Goal: Information Seeking & Learning: Learn about a topic

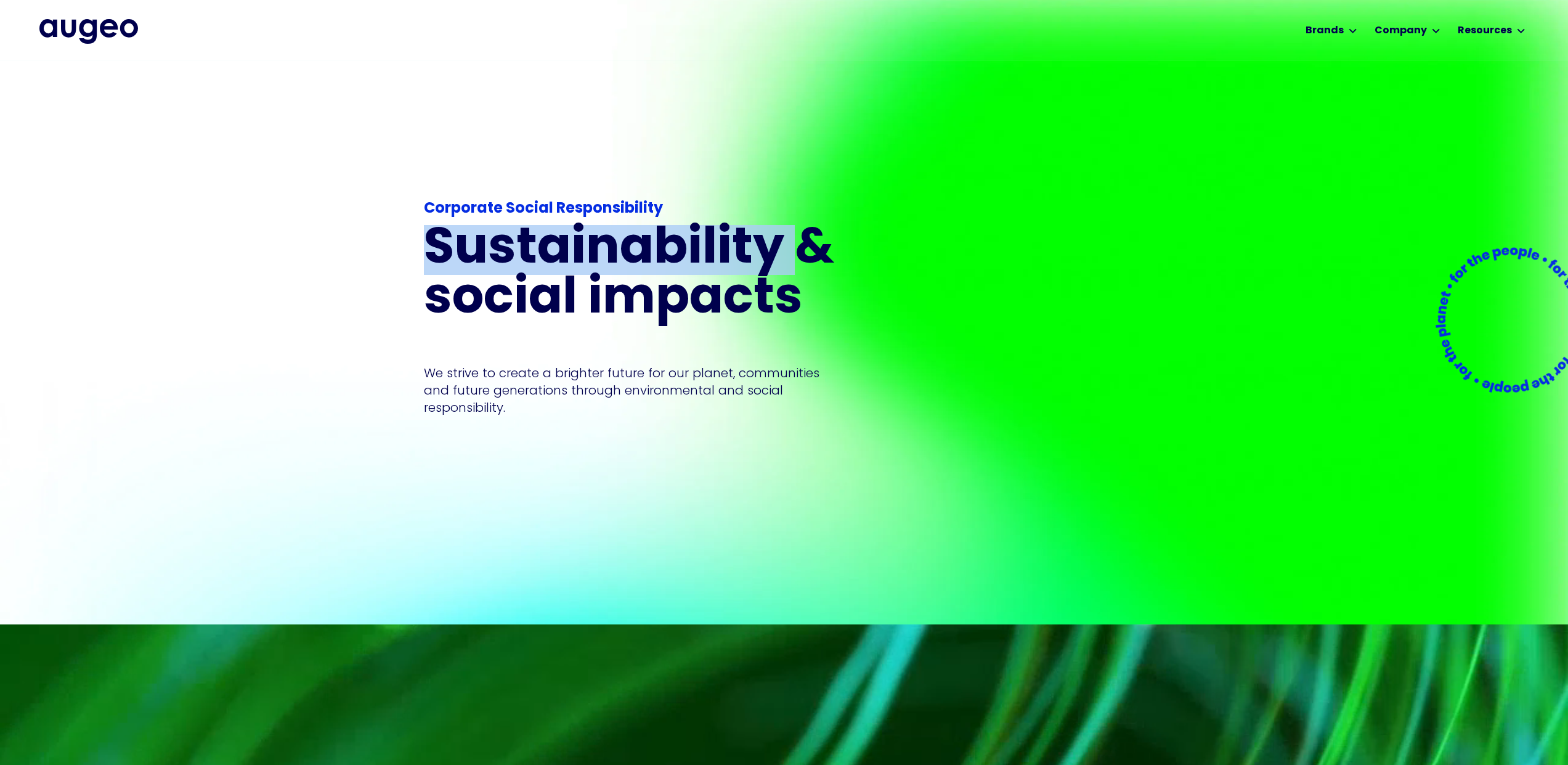
drag, startPoint x: 760, startPoint y: 246, endPoint x: 422, endPoint y: 243, distance: 338.0
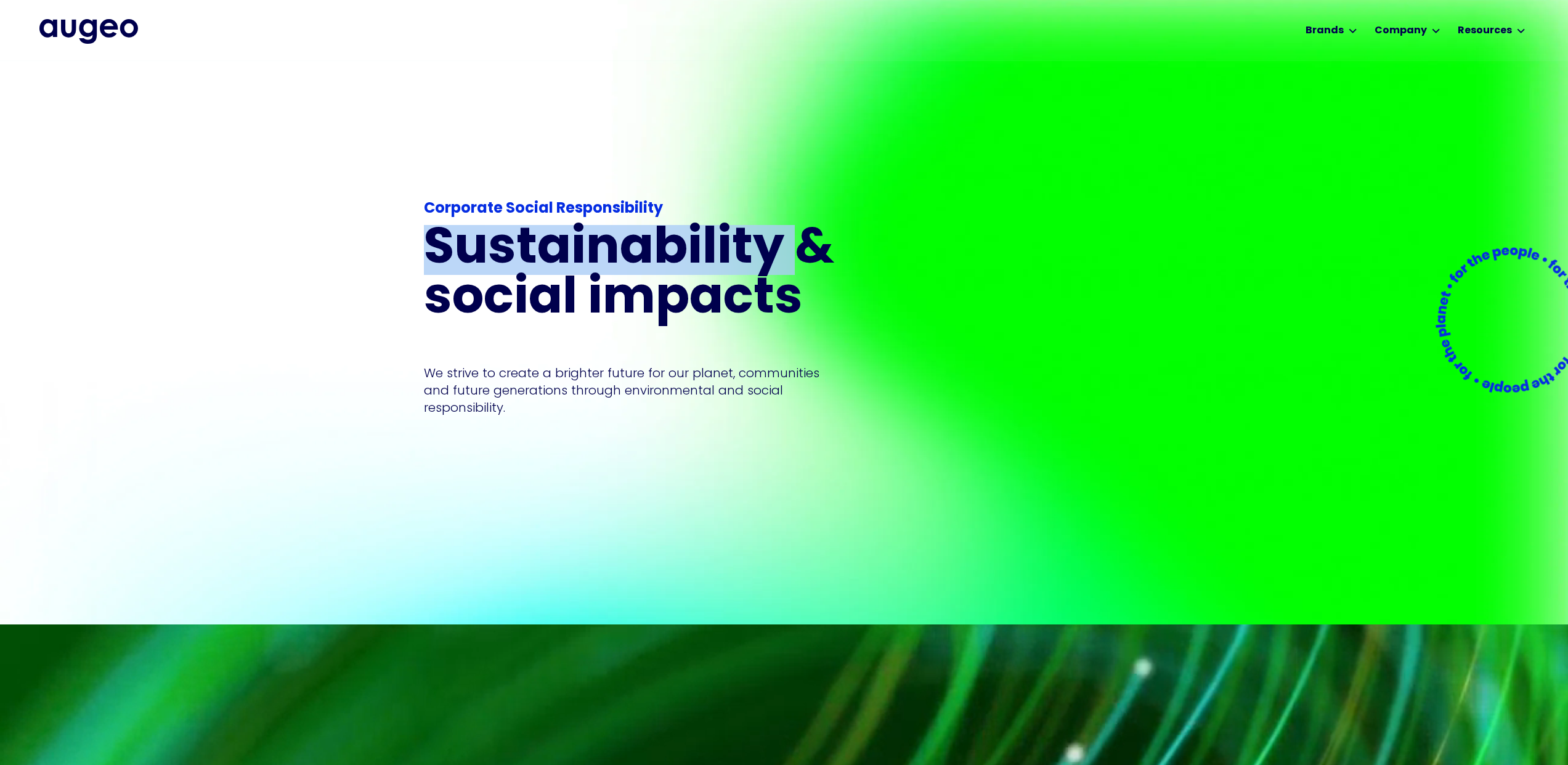
click at [422, 243] on div "Corporate Social Responsibility Sustainability & social impacts We strive to cr…" at bounding box center [784, 341] width 1568 height 565
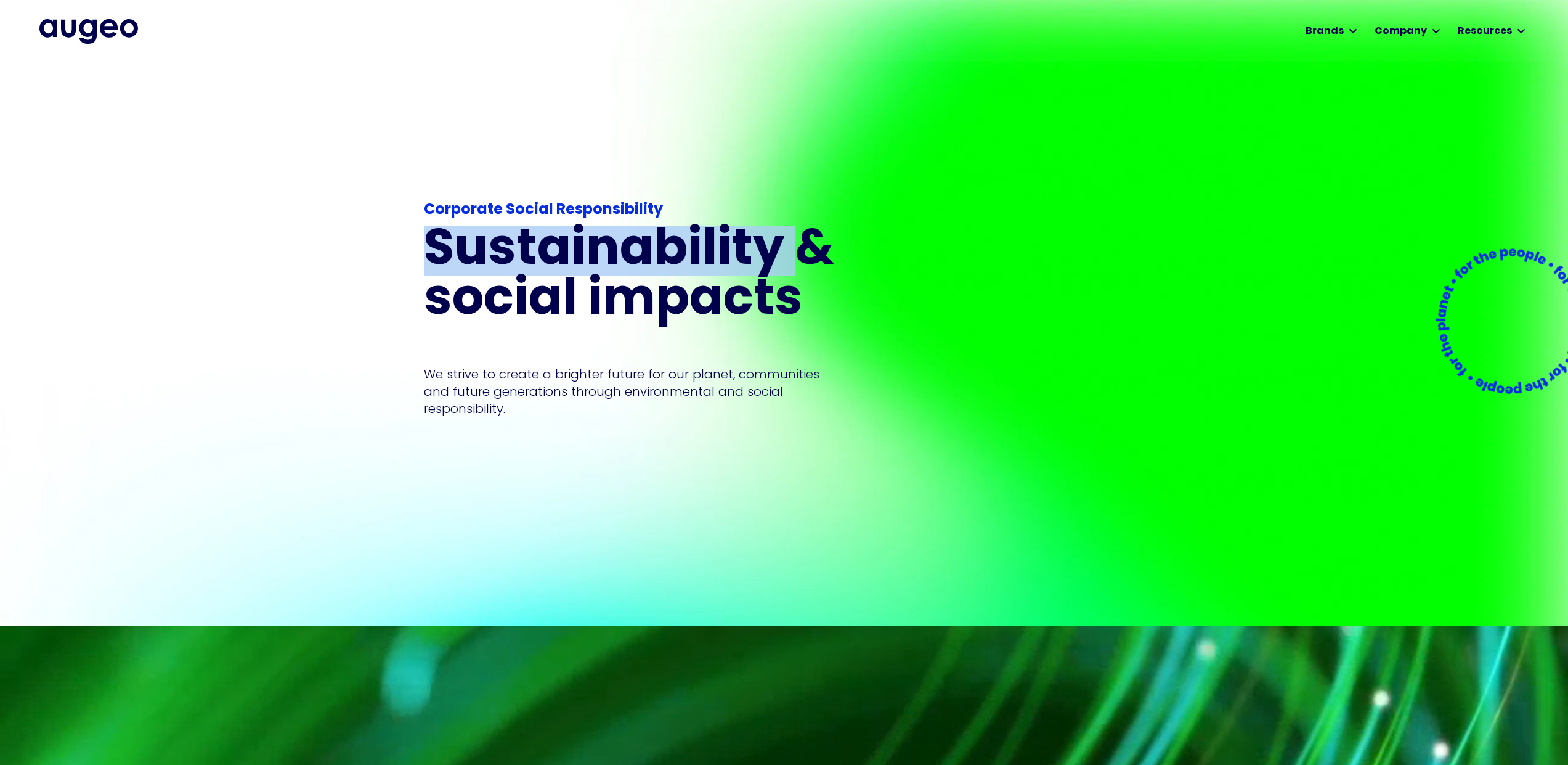
click at [449, 272] on h1 "Sustainability & social impacts" at bounding box center [689, 276] width 532 height 100
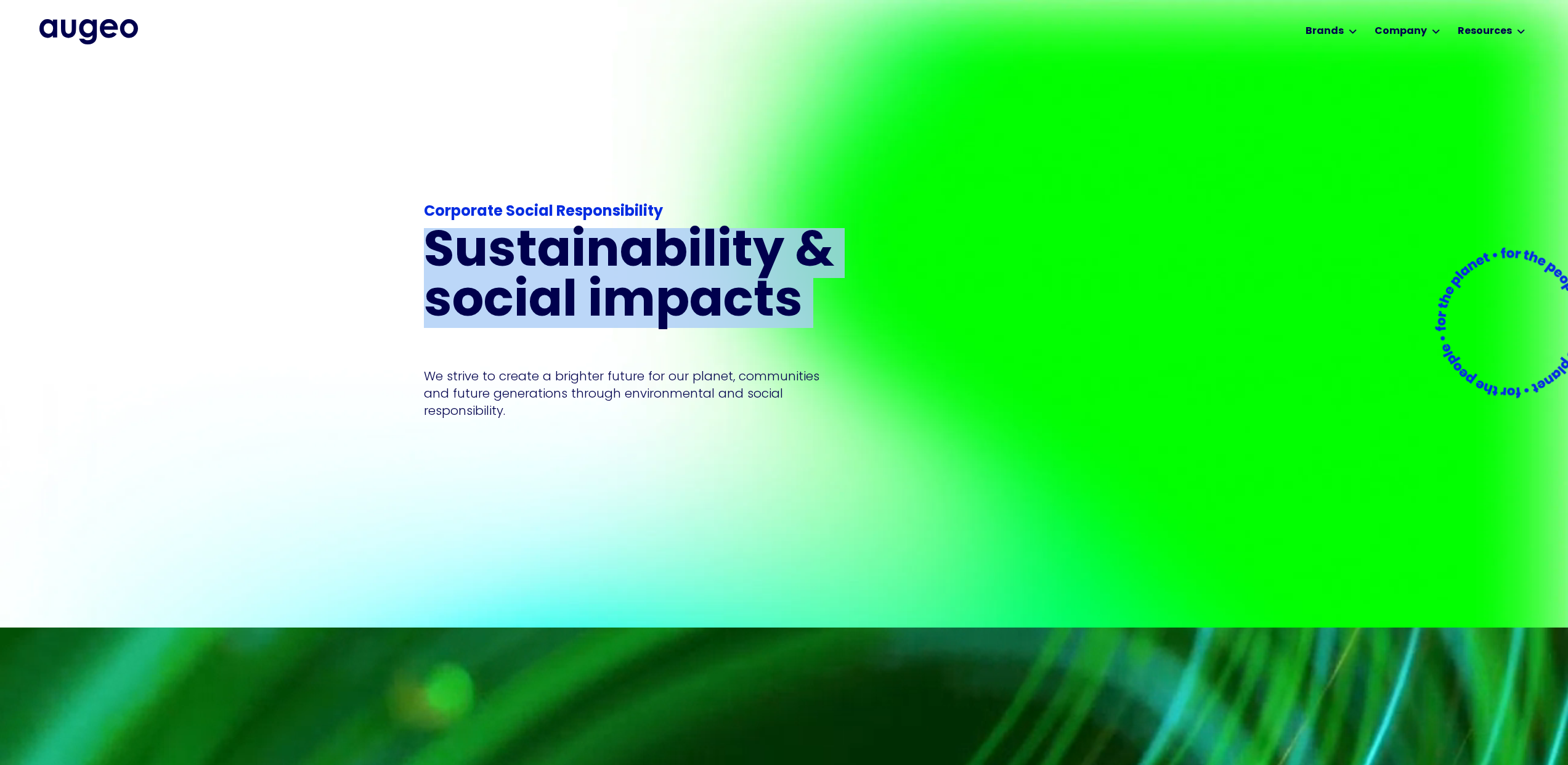
drag, startPoint x: 427, startPoint y: 220, endPoint x: 804, endPoint y: 339, distance: 395.3
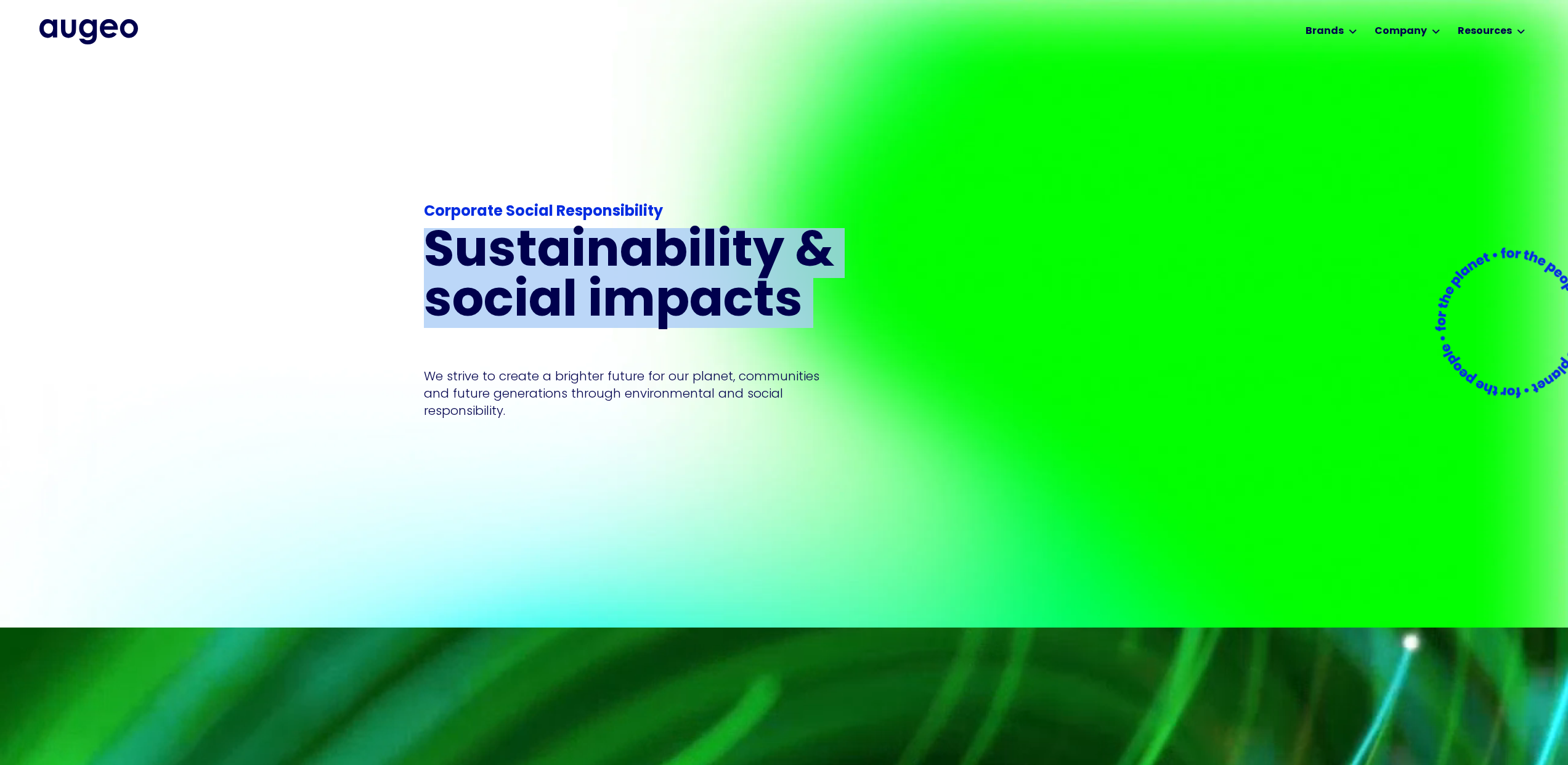
click at [804, 339] on div "Corporate Social Responsibility Sustainability & social impacts We strive to cr…" at bounding box center [689, 310] width 532 height 218
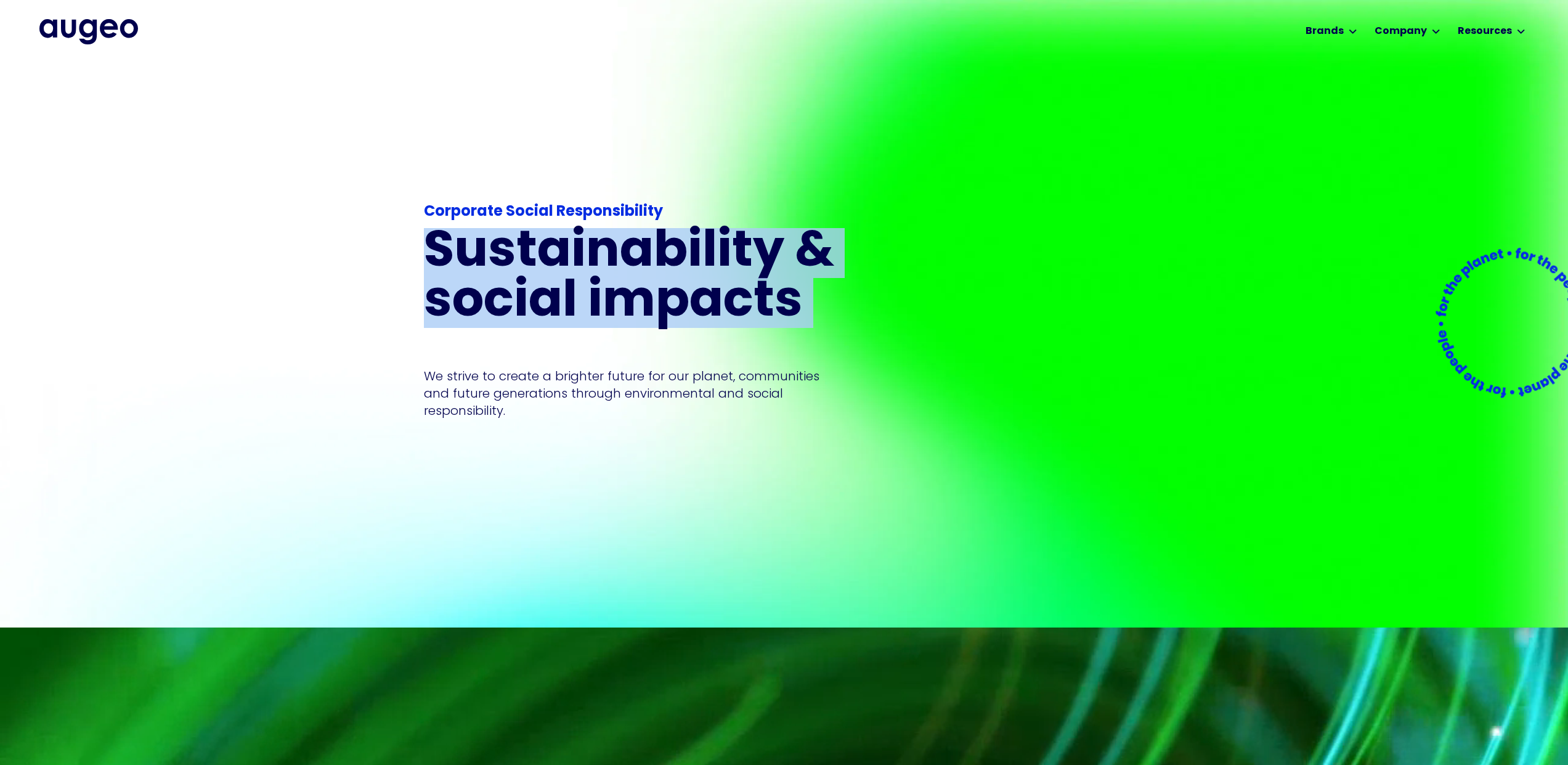
copy h1 "Sustainability & social impacts"
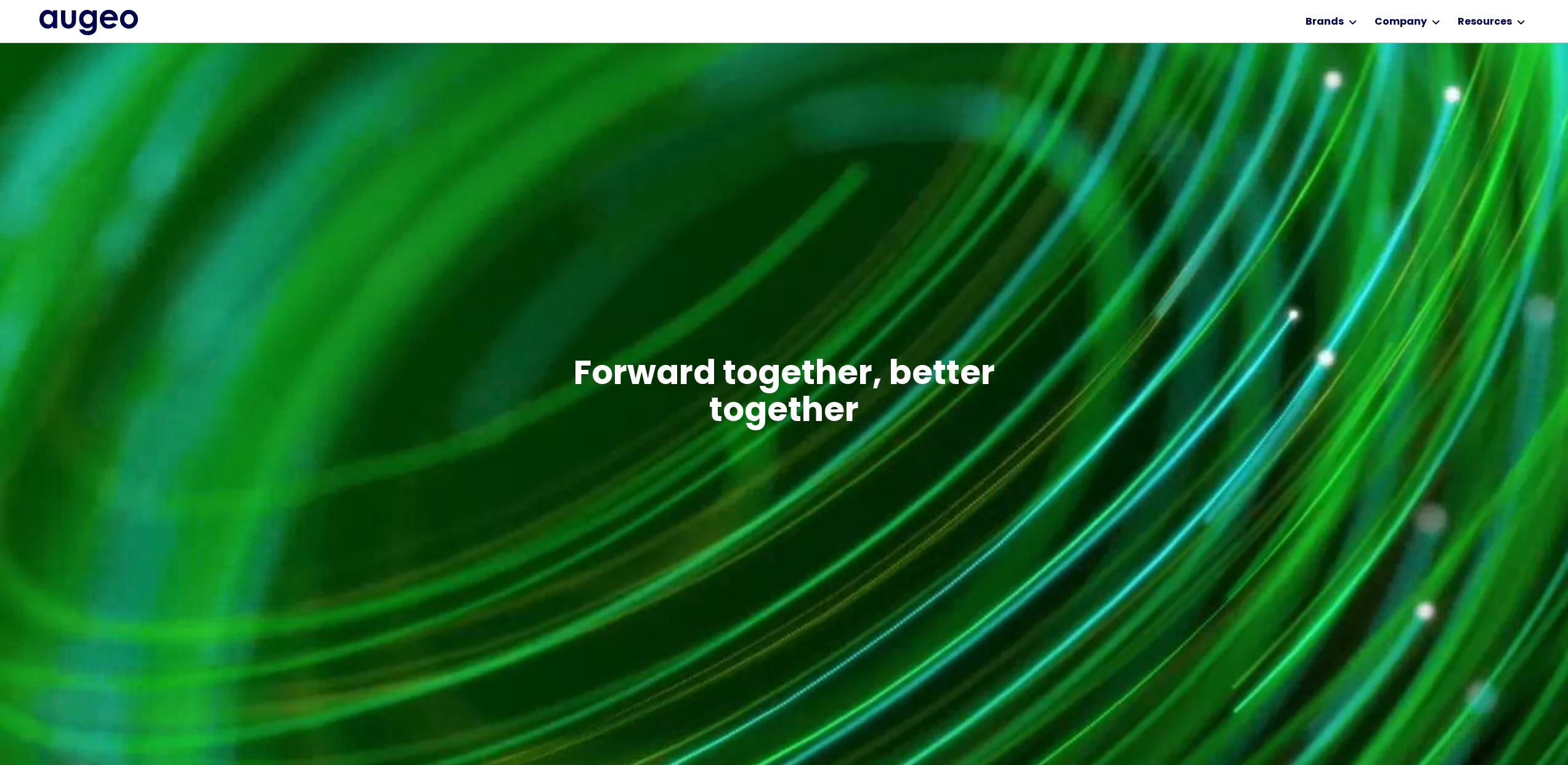
scroll to position [592, 0]
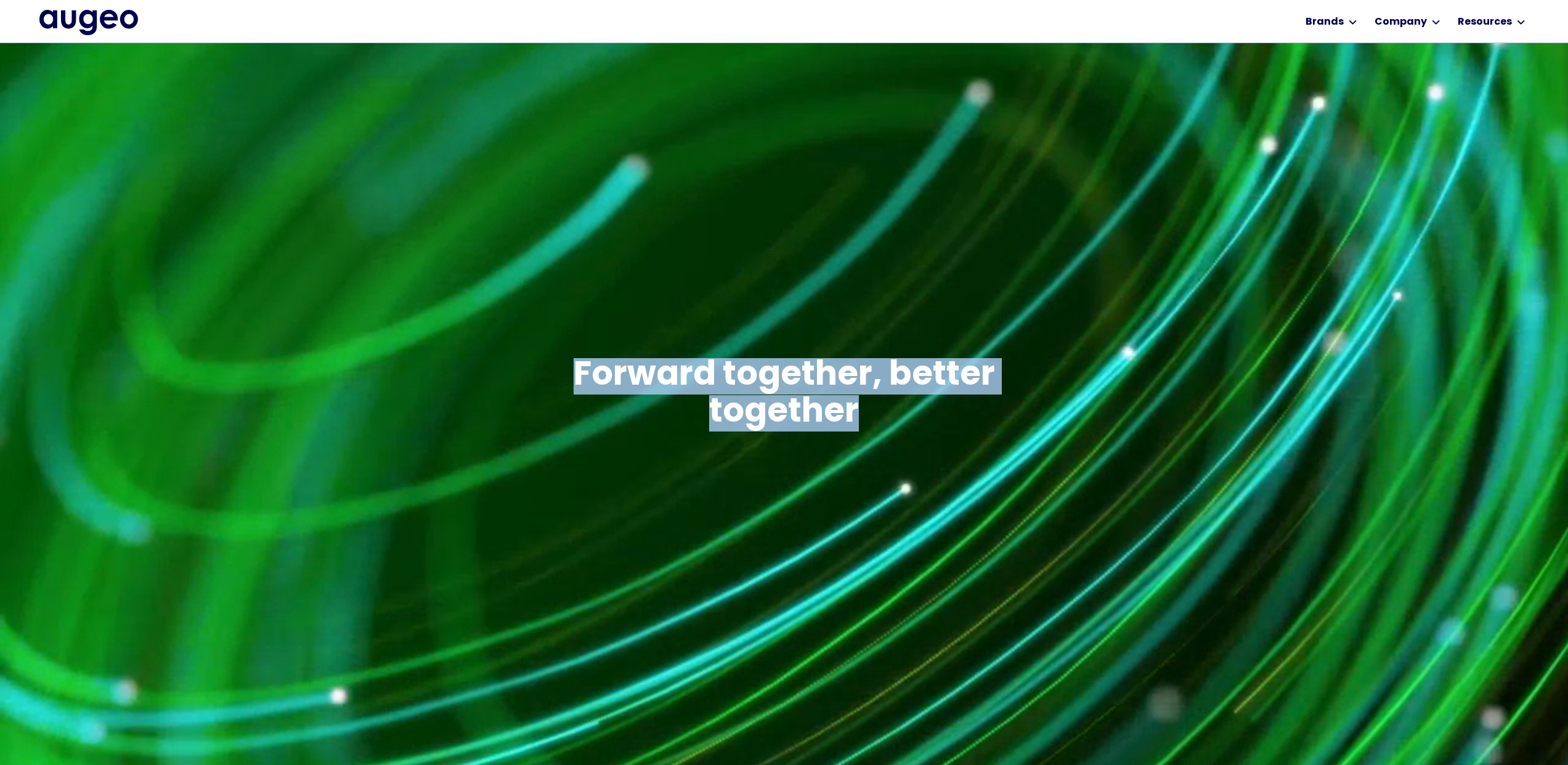
drag, startPoint x: 865, startPoint y: 406, endPoint x: 573, endPoint y: 370, distance: 294.2
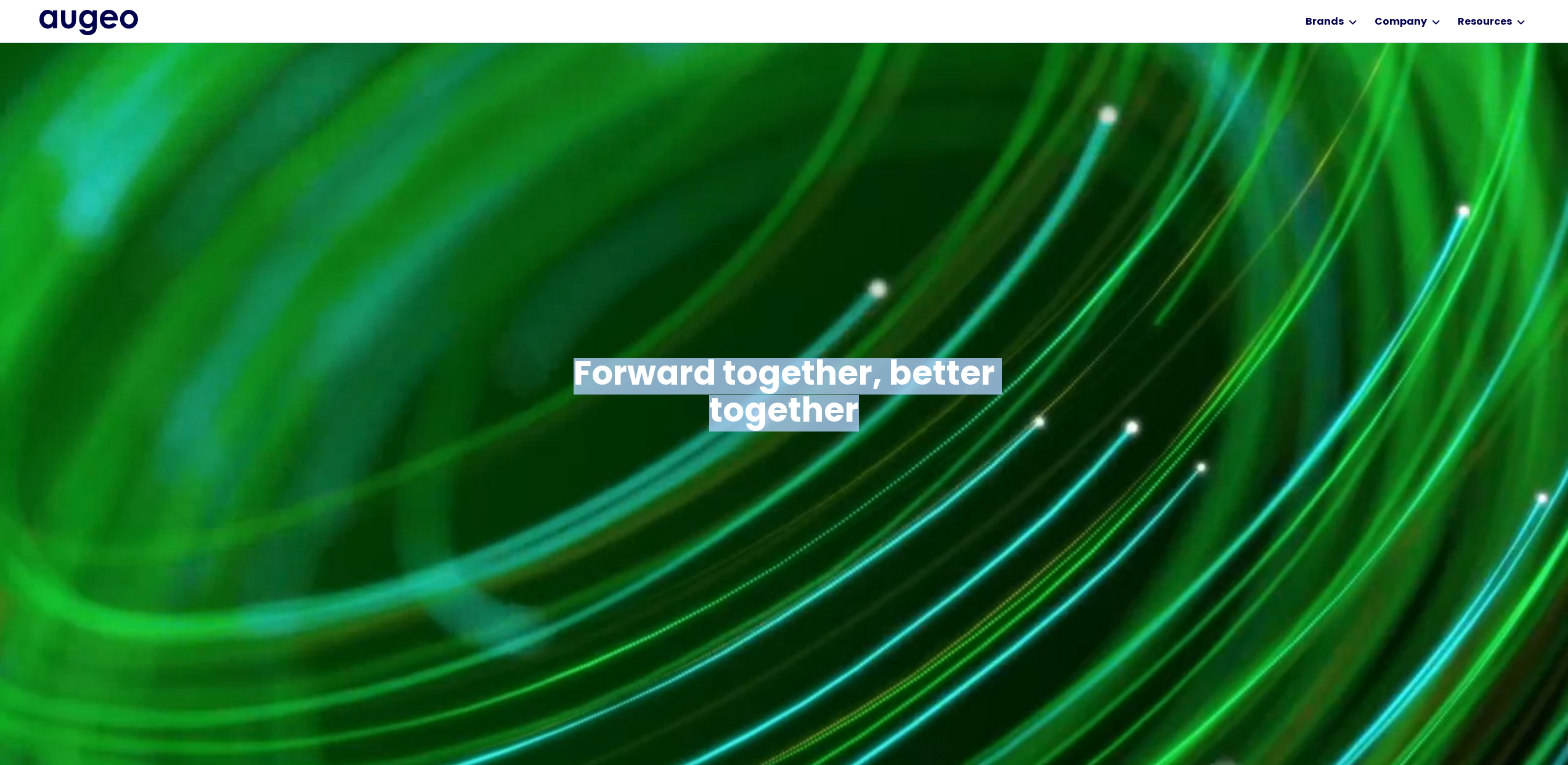
click at [573, 370] on h2 "Forward together, better together" at bounding box center [784, 394] width 424 height 74
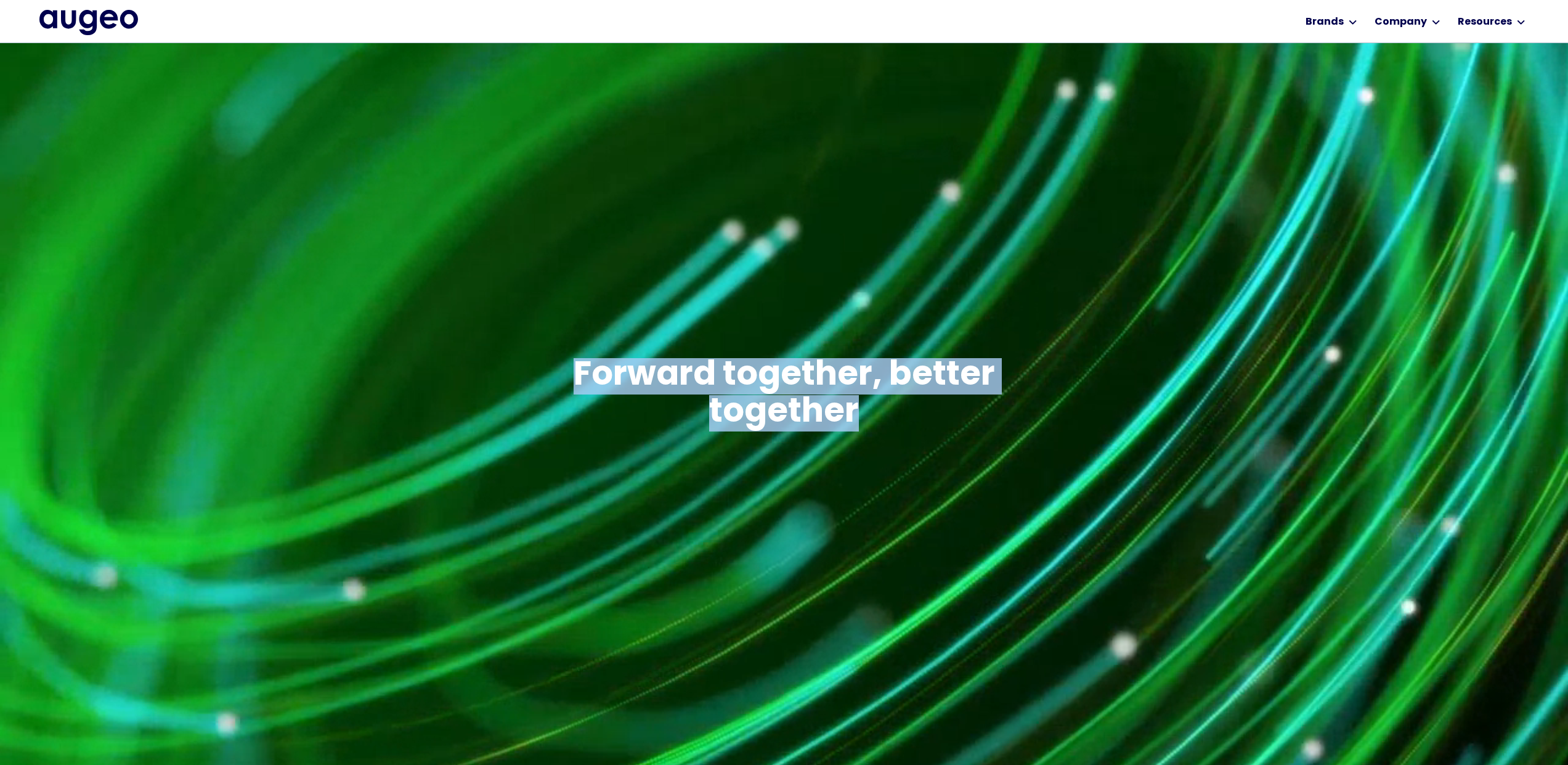
copy h2 "Forward together, better together"
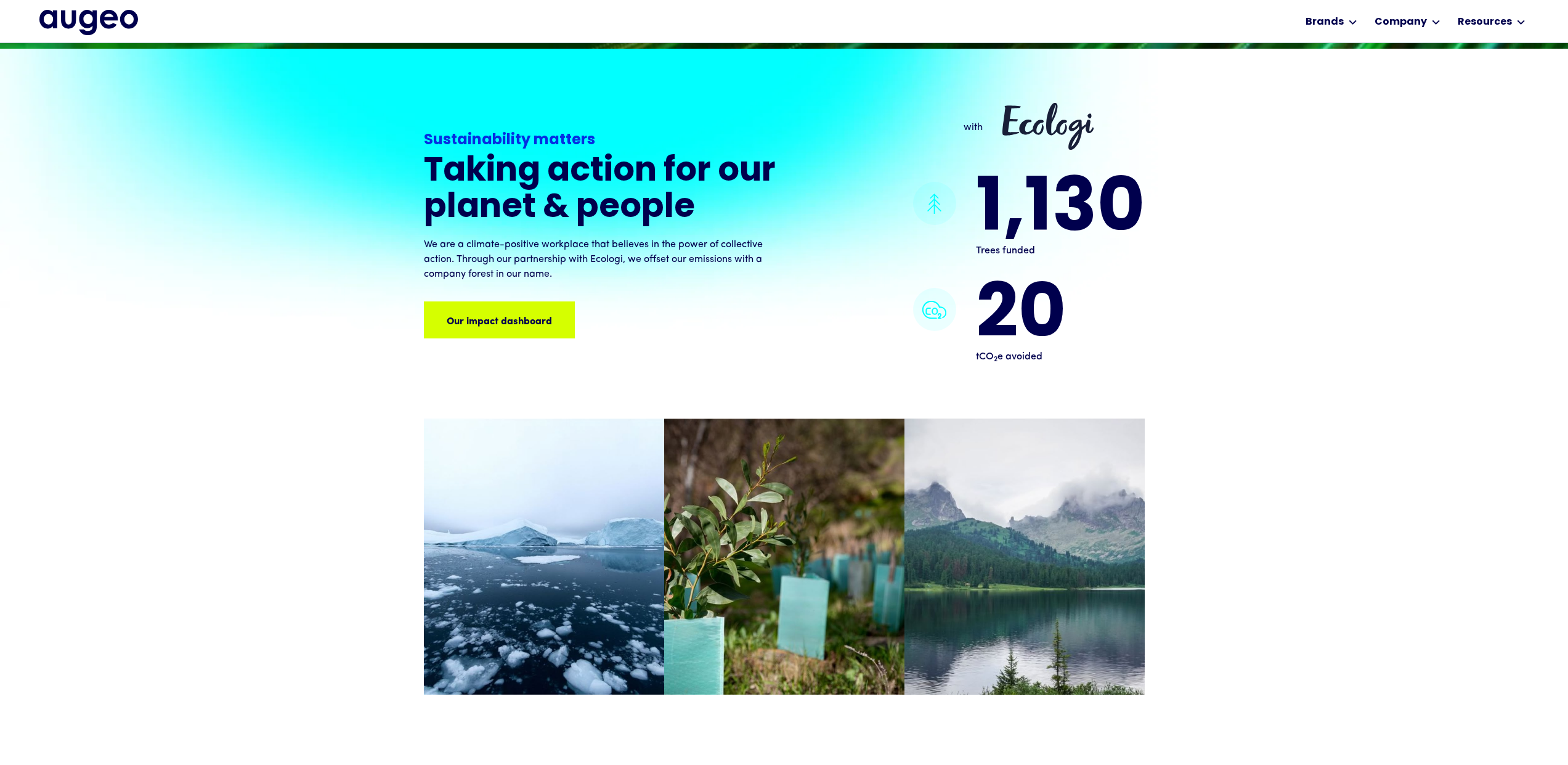
scroll to position [1325, 0]
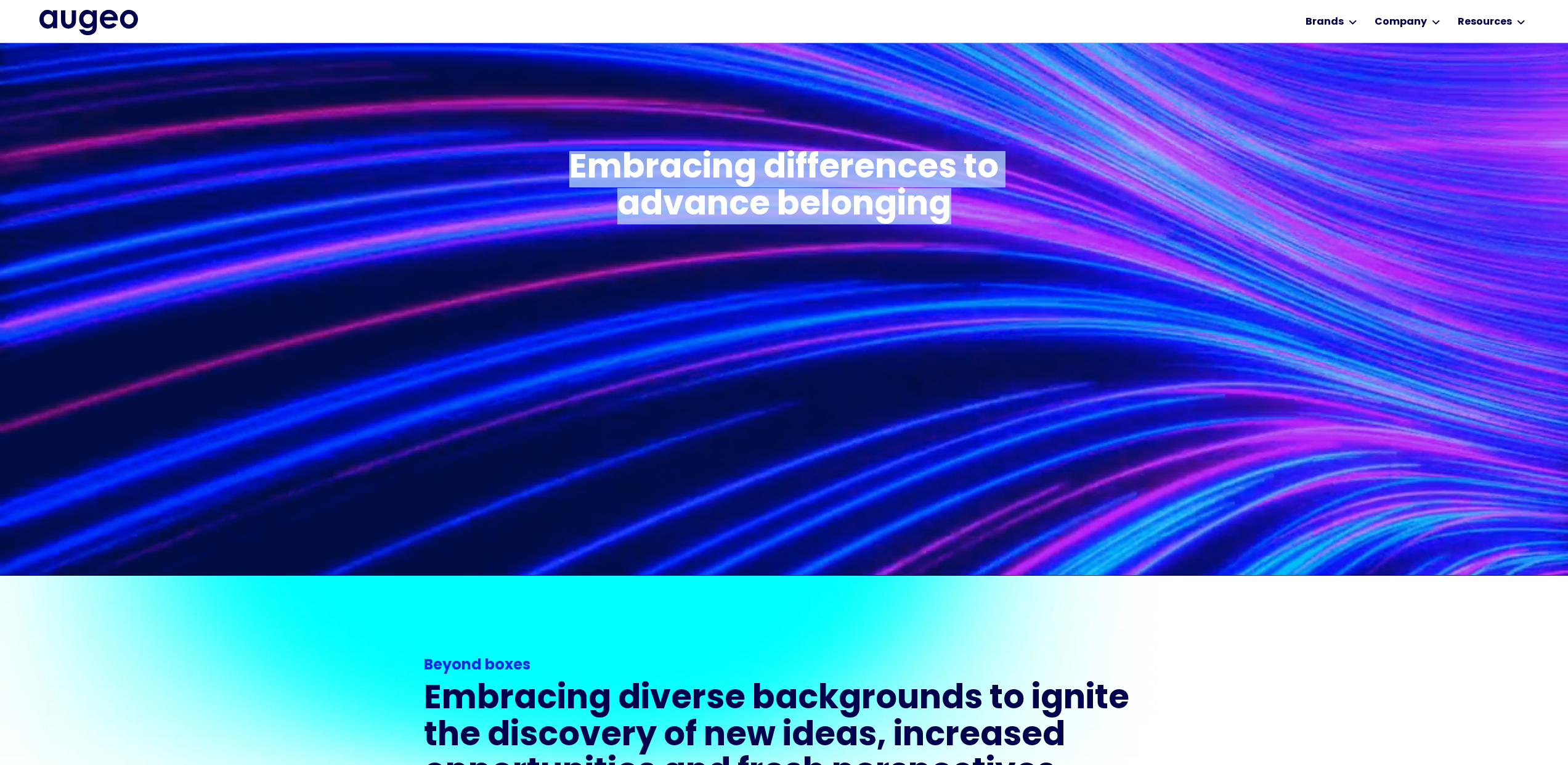
drag, startPoint x: 963, startPoint y: 203, endPoint x: 562, endPoint y: 166, distance: 402.7
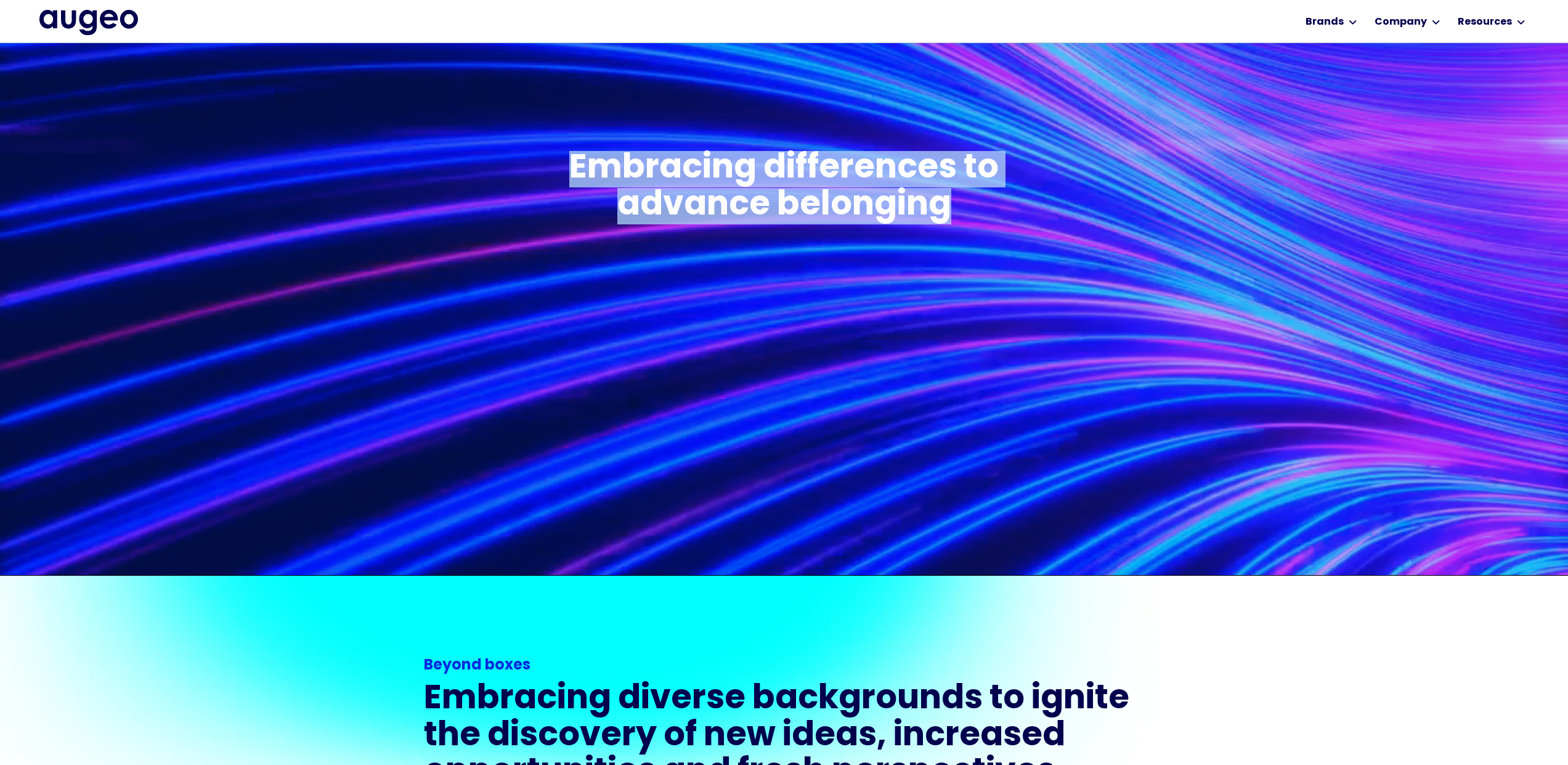
click at [562, 166] on h2 "Embracing differences to advance belonging" at bounding box center [784, 188] width 532 height 74
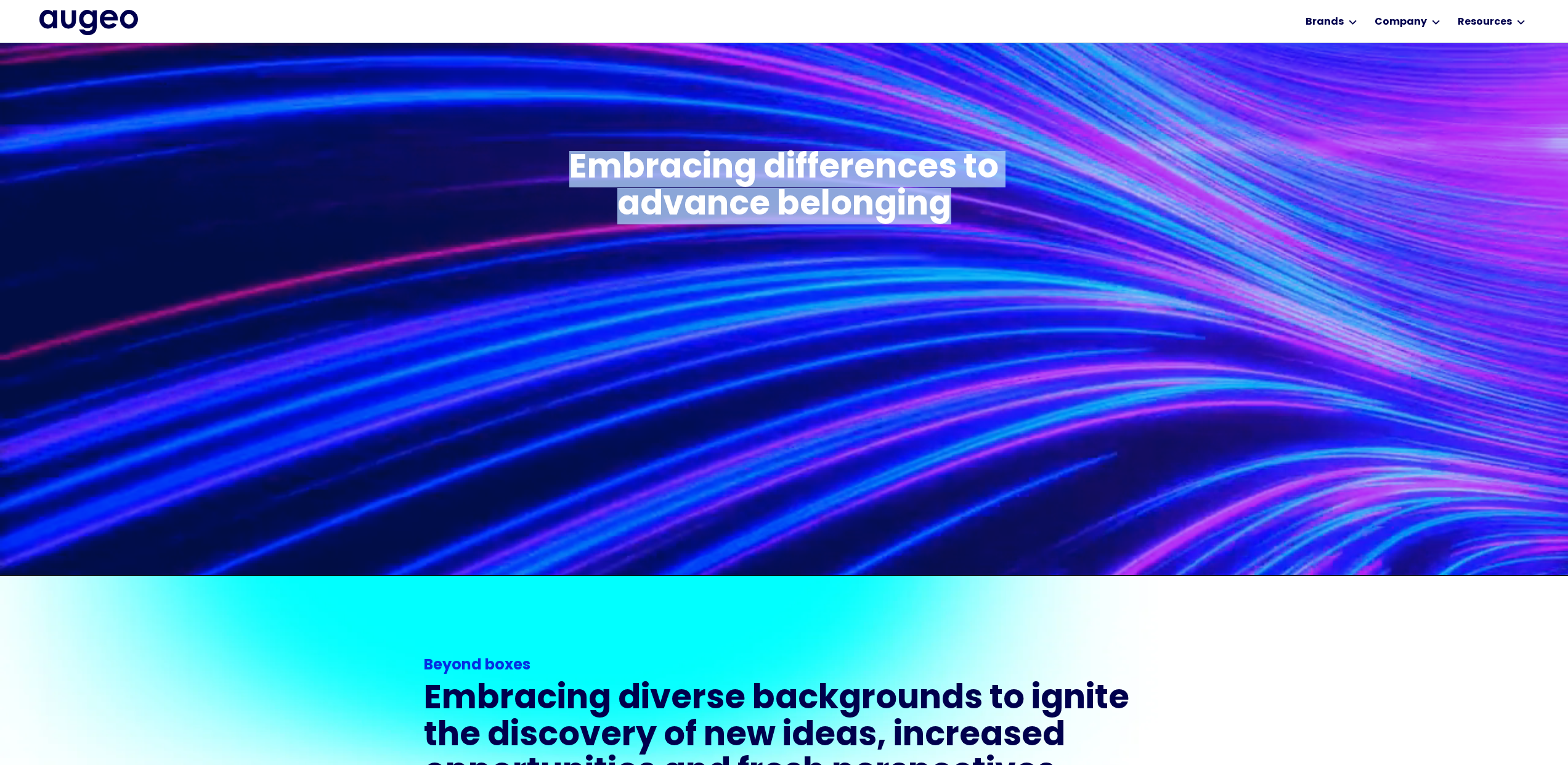
copy h2 "Embracing differences to advance belonging"
